Goal: Find specific page/section: Find specific page/section

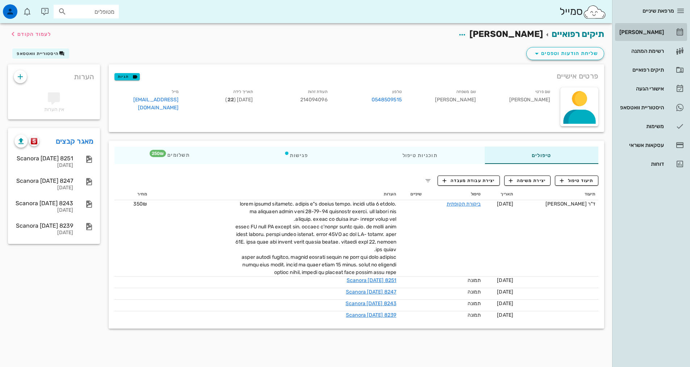
click at [661, 29] on div "[PERSON_NAME]" at bounding box center [641, 32] width 46 height 12
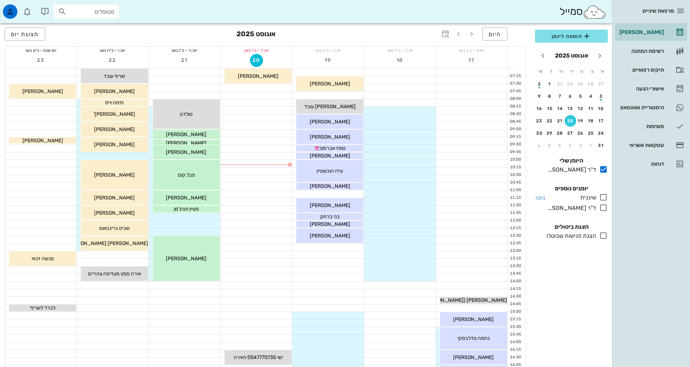
click at [604, 198] on icon at bounding box center [603, 197] width 9 height 9
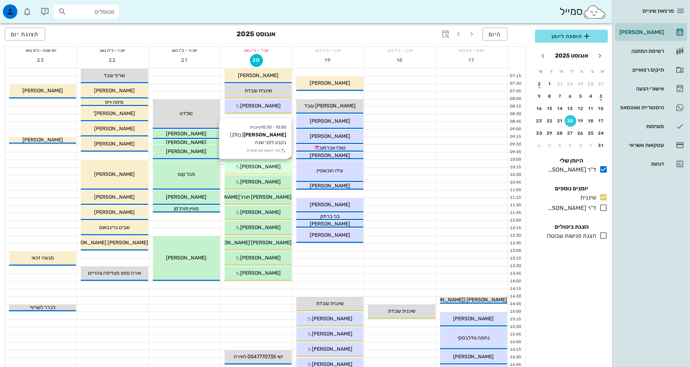
click at [271, 173] on div "10:00 - 10:30 שיננית [PERSON_NAME] (בן 29 ) נקבע לפני שנה תור ראשון עם שיננית […" at bounding box center [258, 167] width 67 height 14
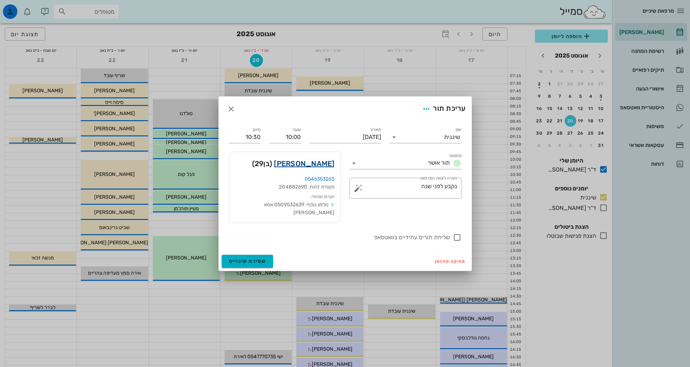
click at [326, 168] on link "[PERSON_NAME]" at bounding box center [304, 164] width 60 height 12
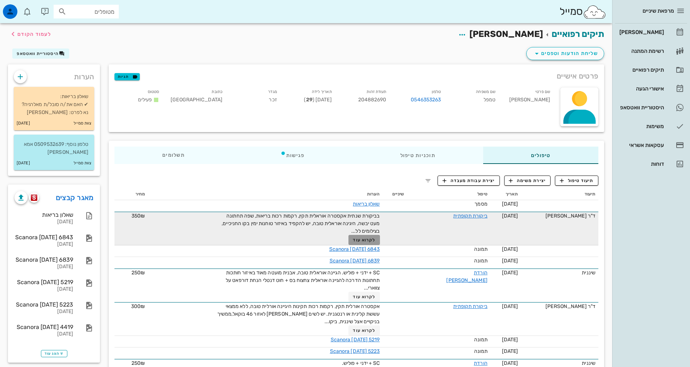
click at [375, 241] on span "לקרוא עוד" at bounding box center [364, 240] width 22 height 5
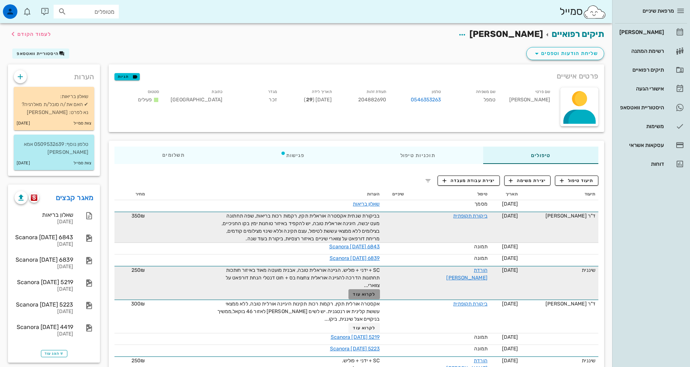
click at [375, 294] on span "לקרוא עוד" at bounding box center [364, 294] width 22 height 5
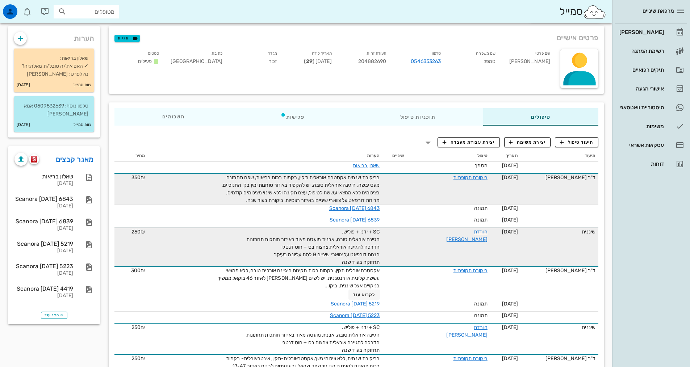
scroll to position [109, 0]
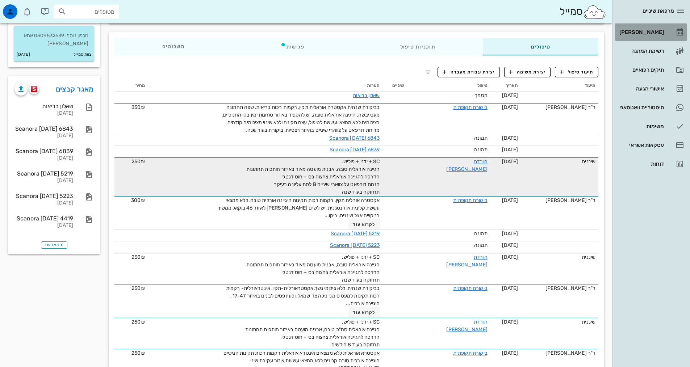
click at [654, 30] on div "[PERSON_NAME]" at bounding box center [641, 32] width 46 height 6
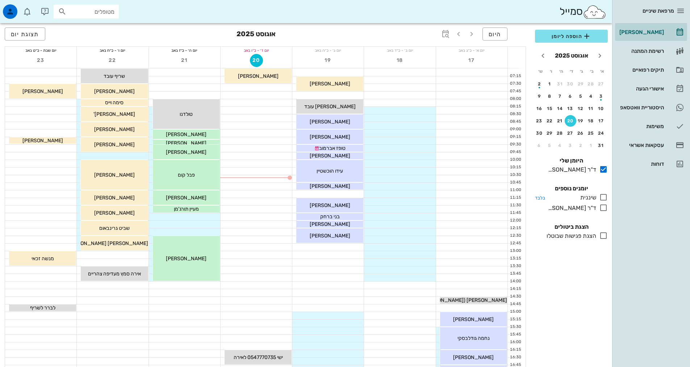
click at [603, 196] on icon at bounding box center [603, 197] width 9 height 9
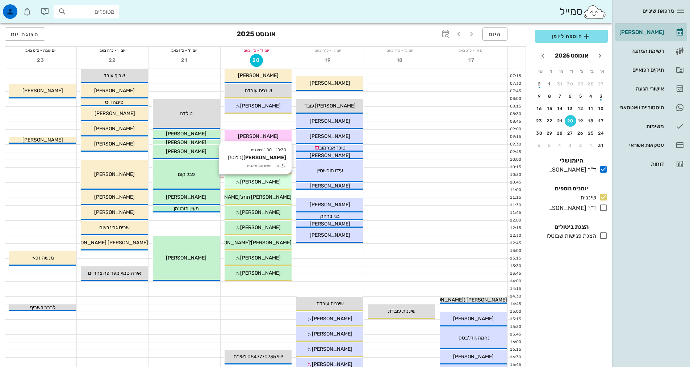
click at [266, 185] on div "[PERSON_NAME]" at bounding box center [258, 182] width 67 height 8
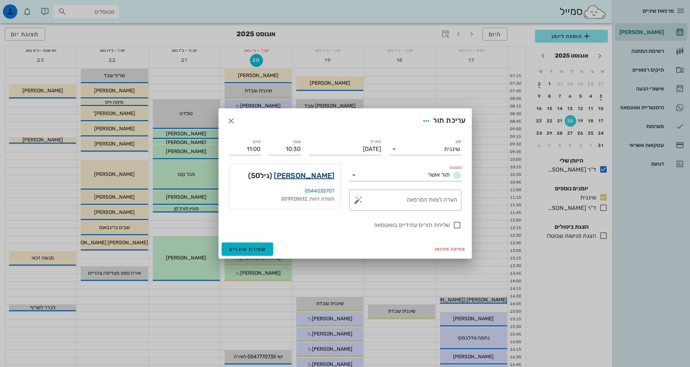
click at [316, 180] on link "[PERSON_NAME]" at bounding box center [304, 176] width 60 height 12
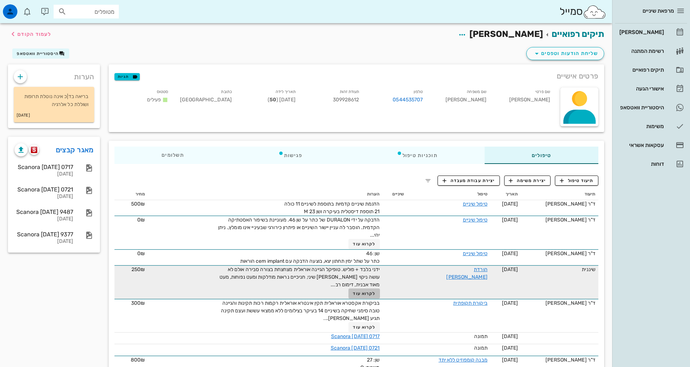
click at [375, 291] on span "לקרוא עוד" at bounding box center [364, 293] width 22 height 5
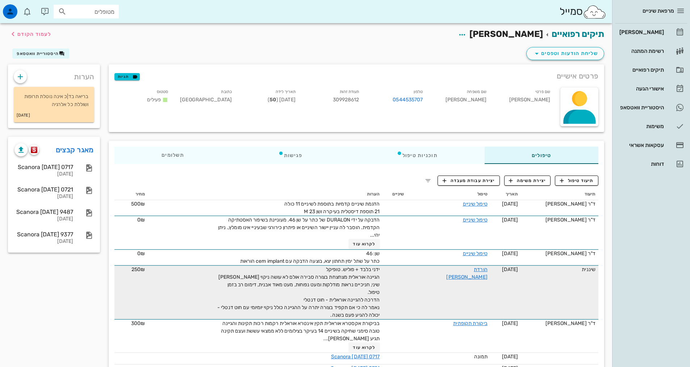
scroll to position [88, 0]
